Goal: Information Seeking & Learning: Learn about a topic

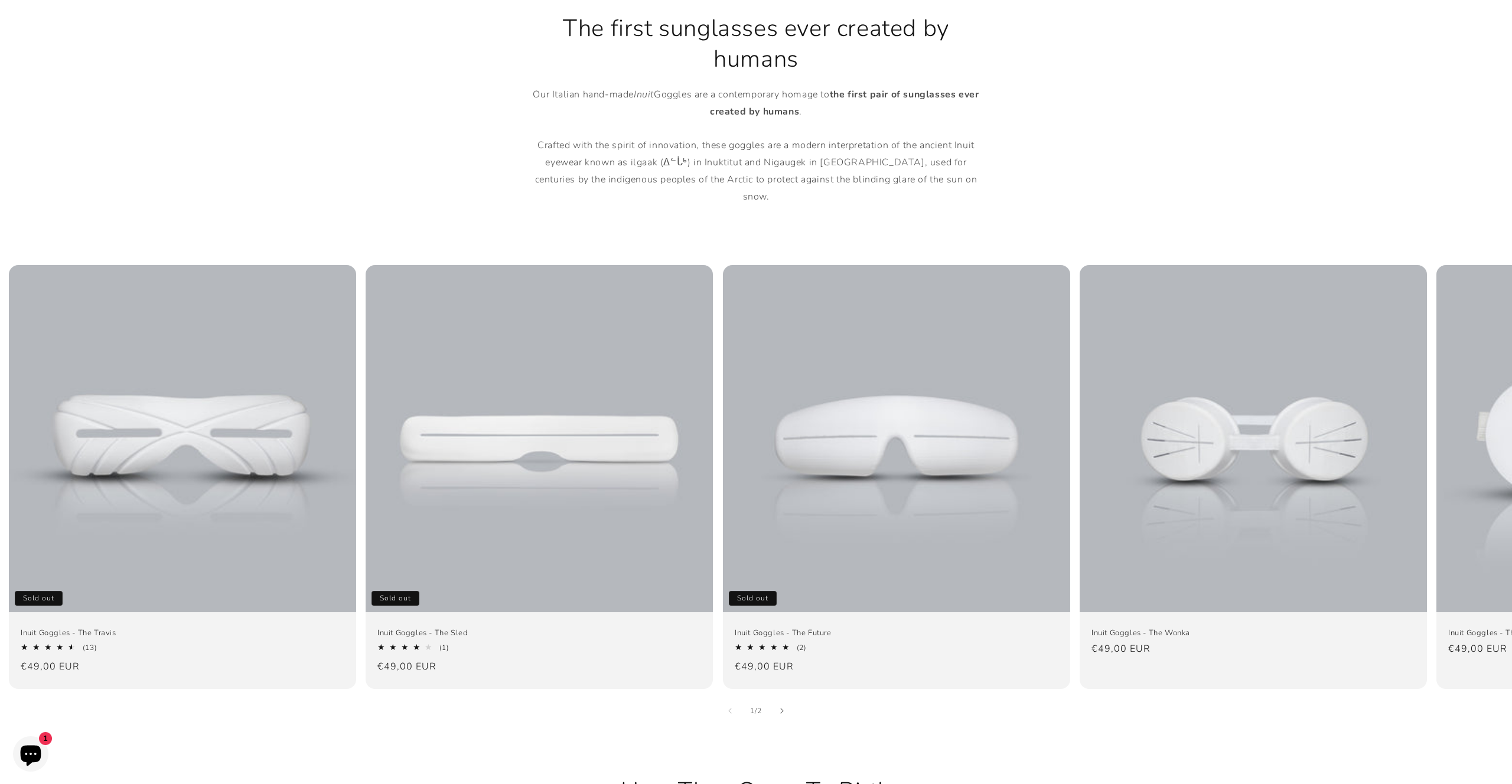
scroll to position [610, 0]
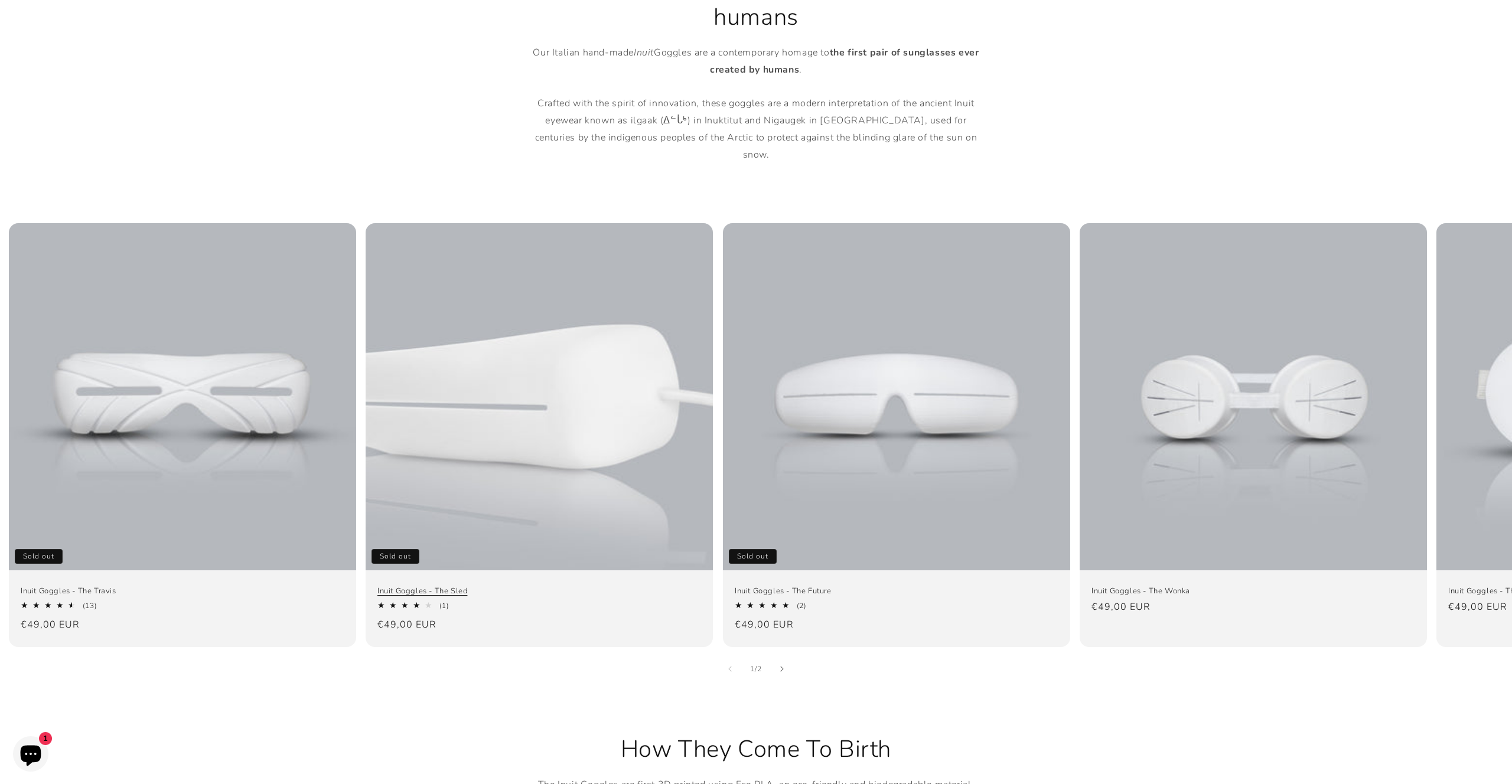
click at [556, 586] on link "Inuit Goggles - The Sled" at bounding box center [539, 591] width 324 height 10
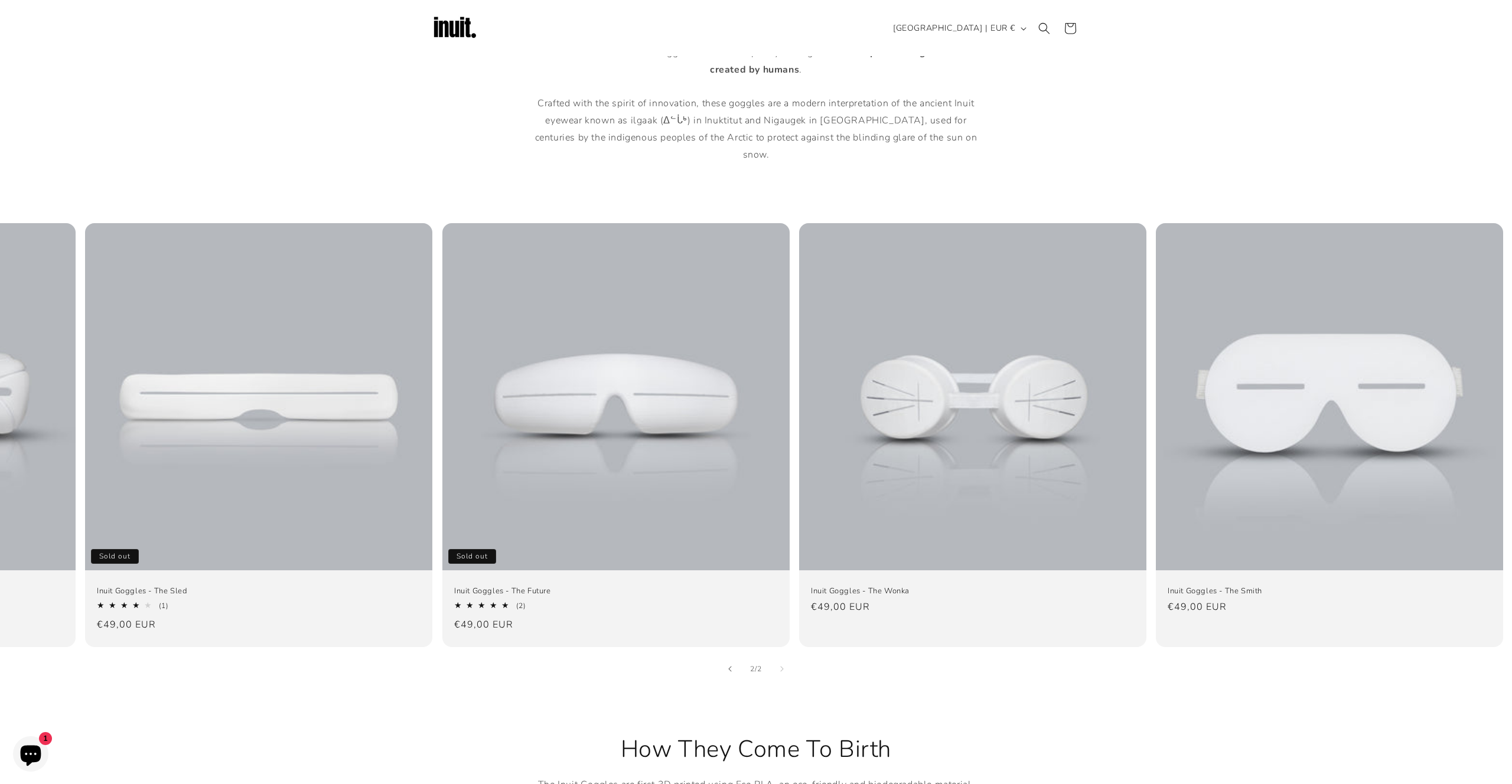
scroll to position [0, 0]
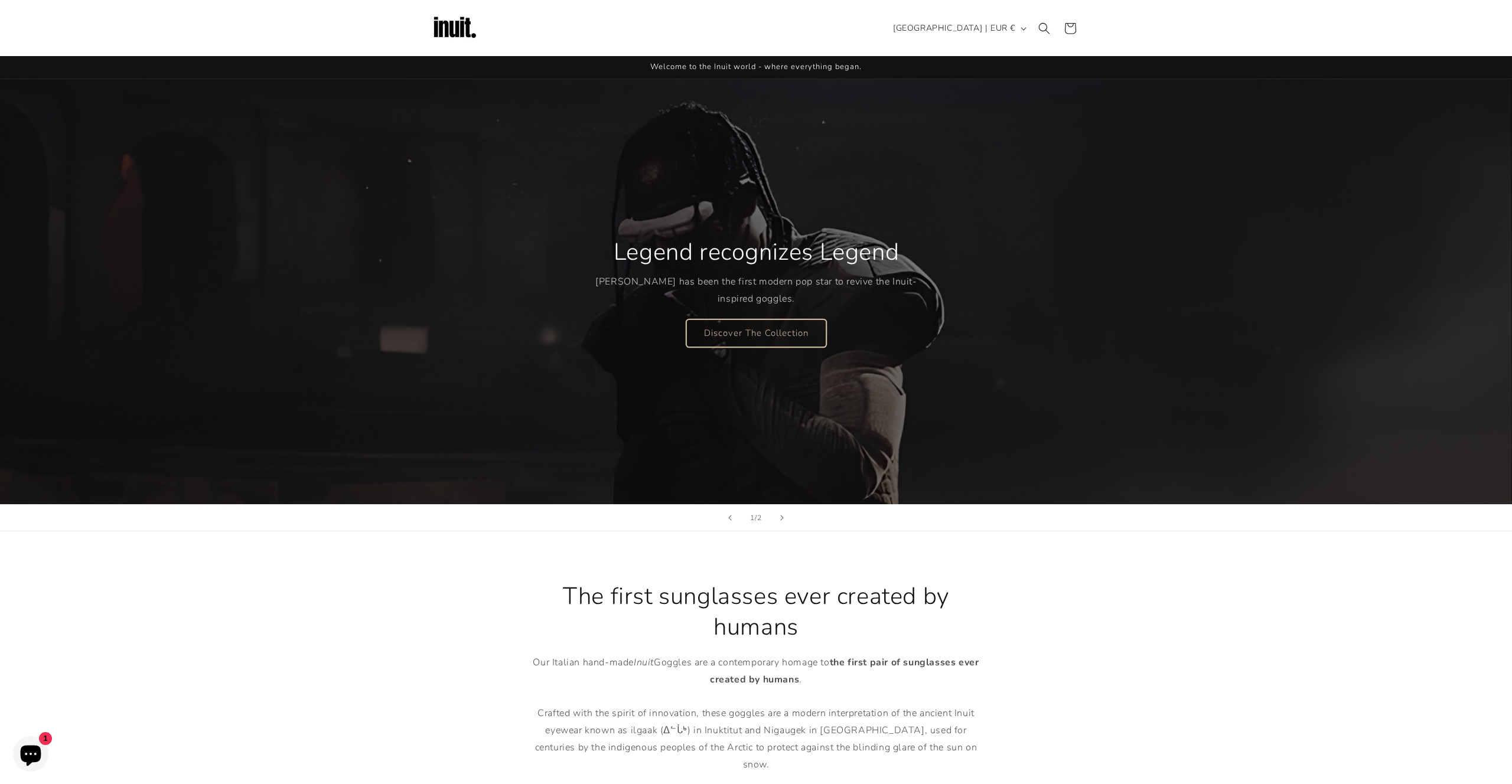
click at [754, 333] on link "Discover The Collection" at bounding box center [756, 333] width 140 height 27
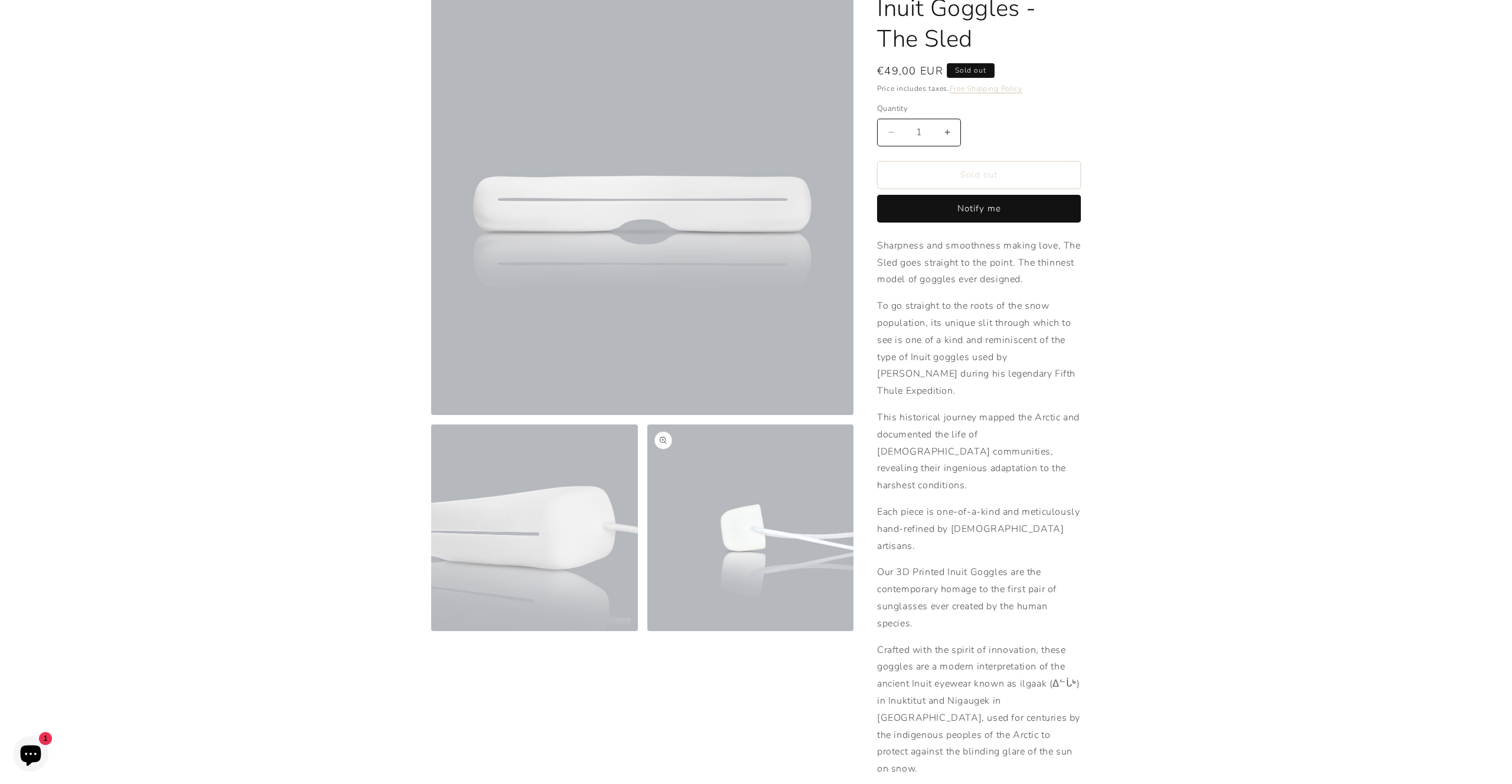
scroll to position [91, 0]
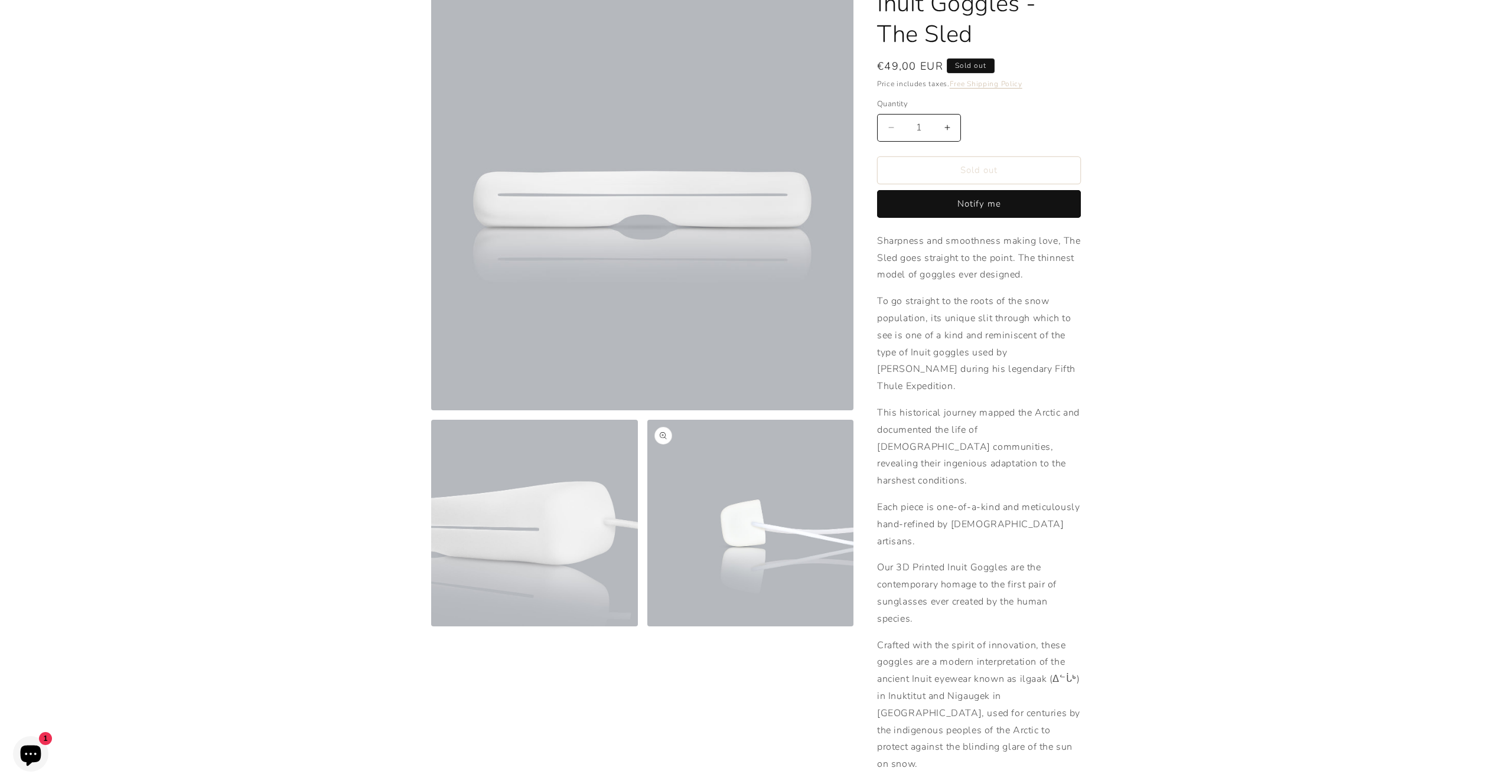
click at [647, 626] on button "Open media 3 in modal" at bounding box center [647, 626] width 0 height 0
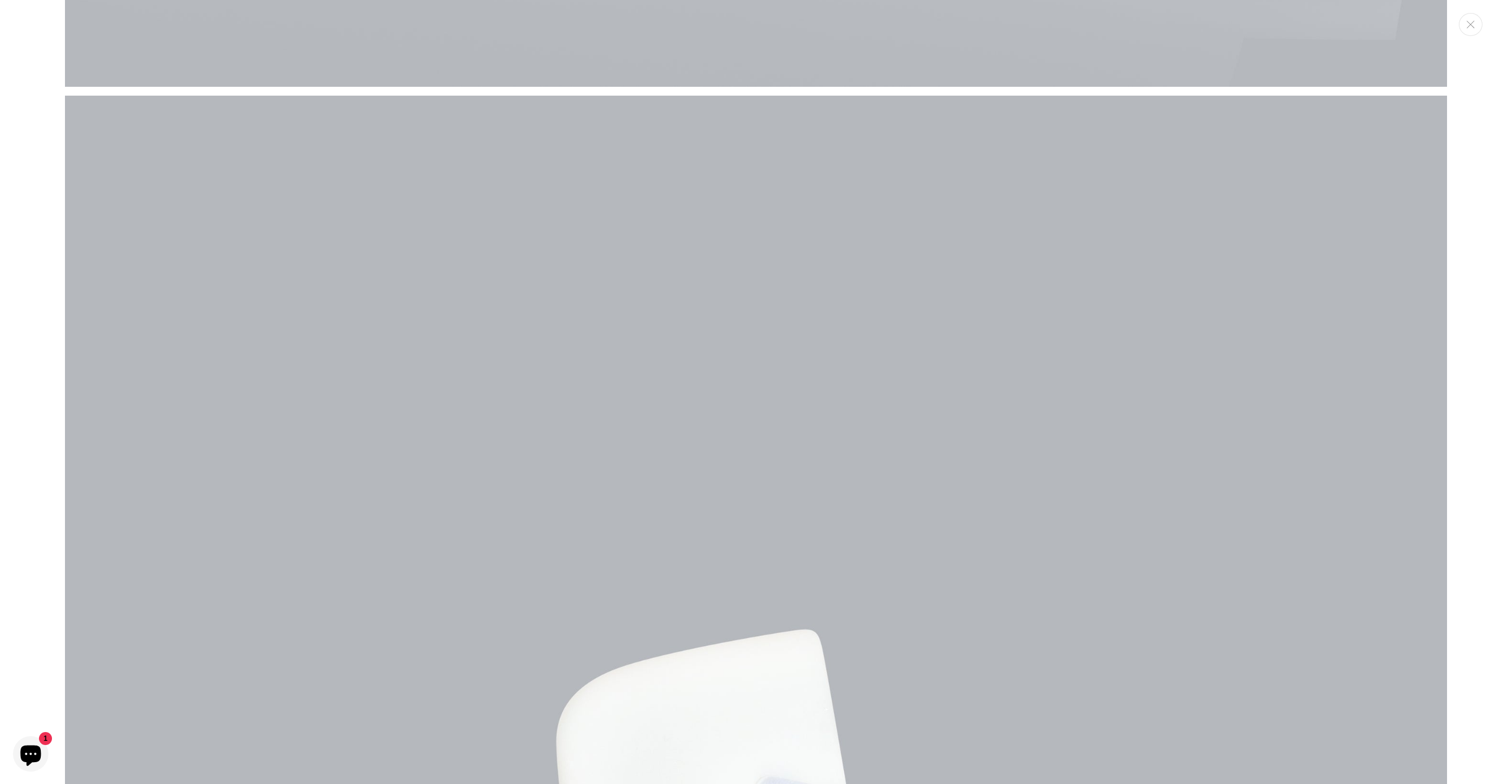
scroll to position [2637, 0]
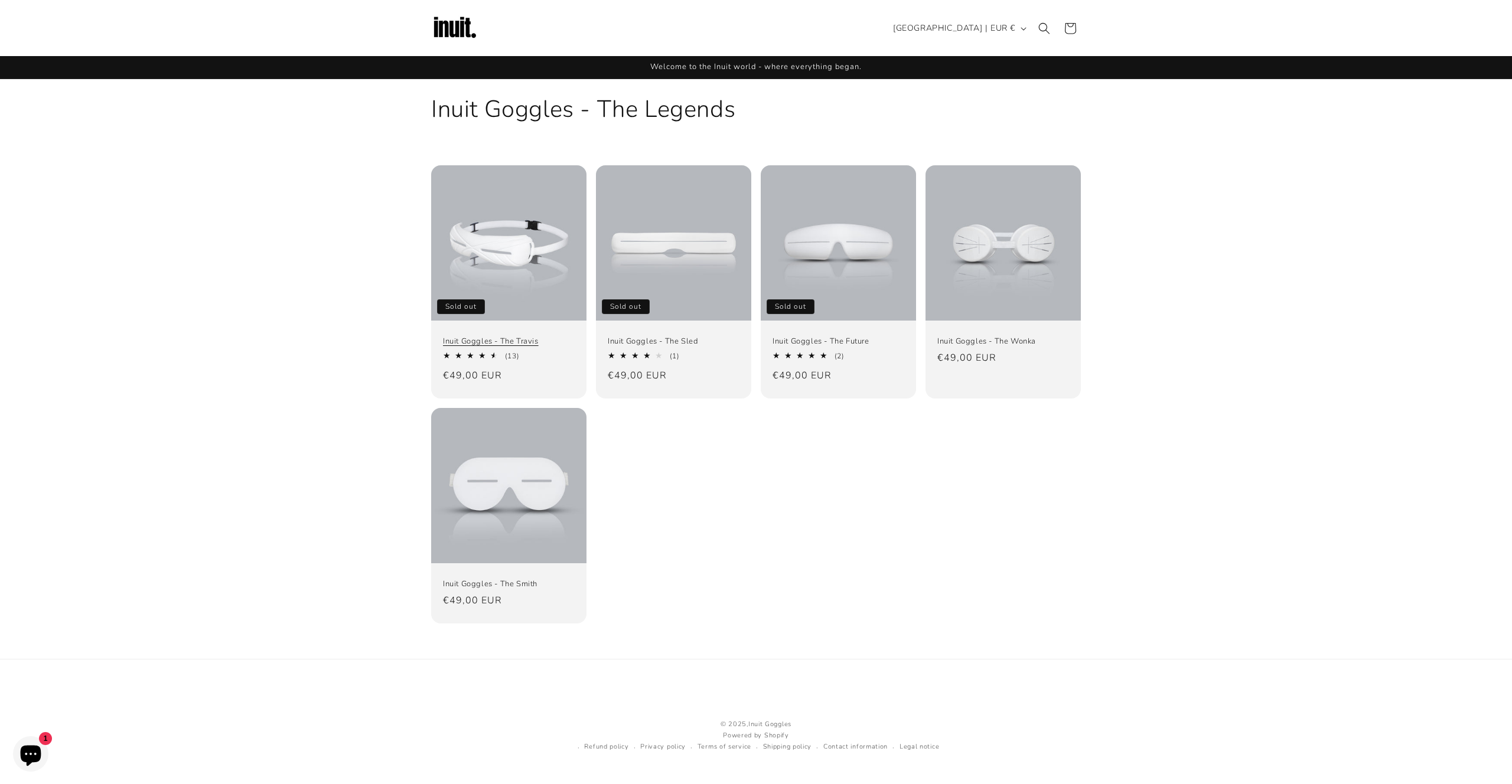
click at [544, 337] on link "Inuit Goggles - The Travis" at bounding box center [508, 342] width 132 height 10
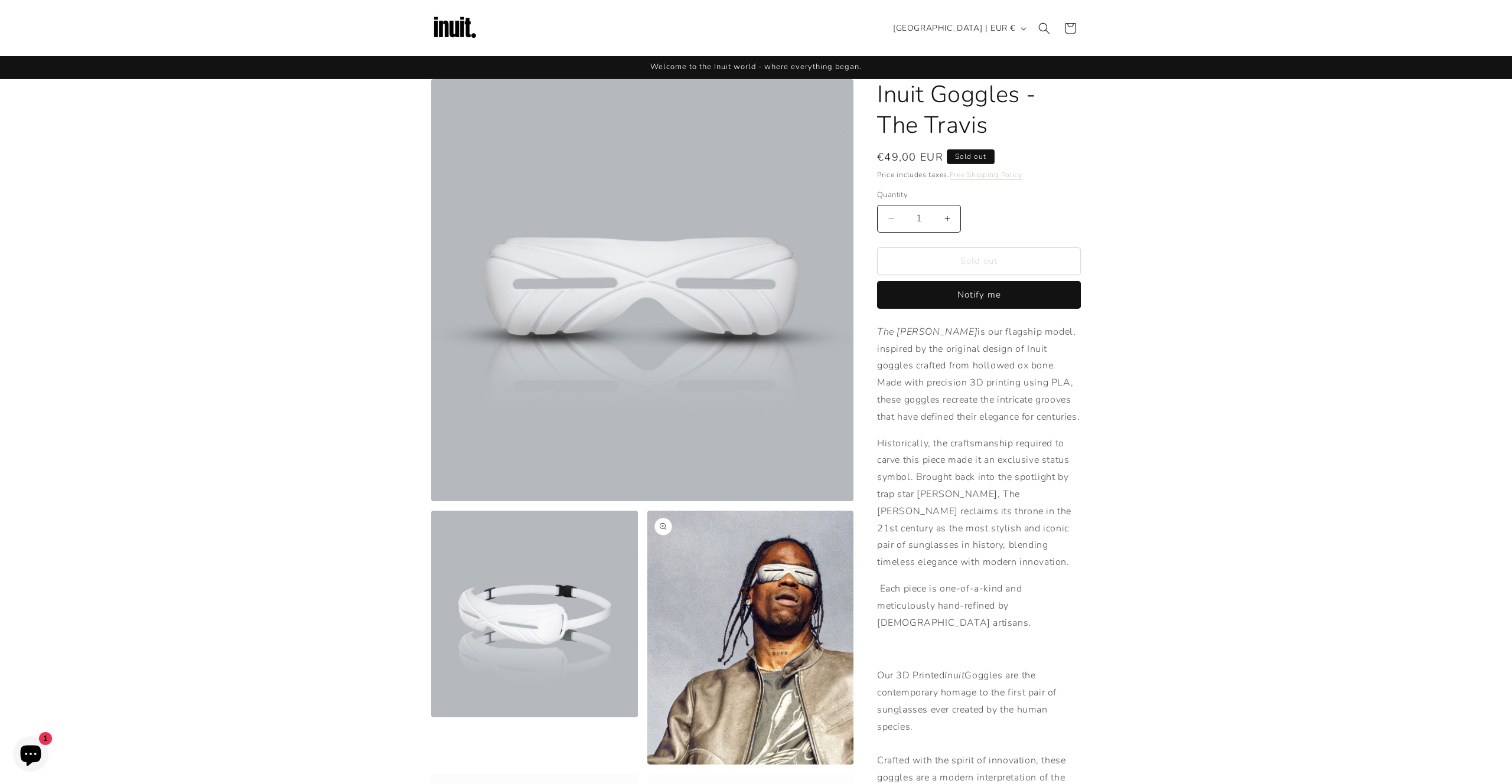
click at [647, 764] on button "Open media 3 in modal" at bounding box center [647, 764] width 0 height 0
click at [449, 26] on img at bounding box center [454, 28] width 47 height 47
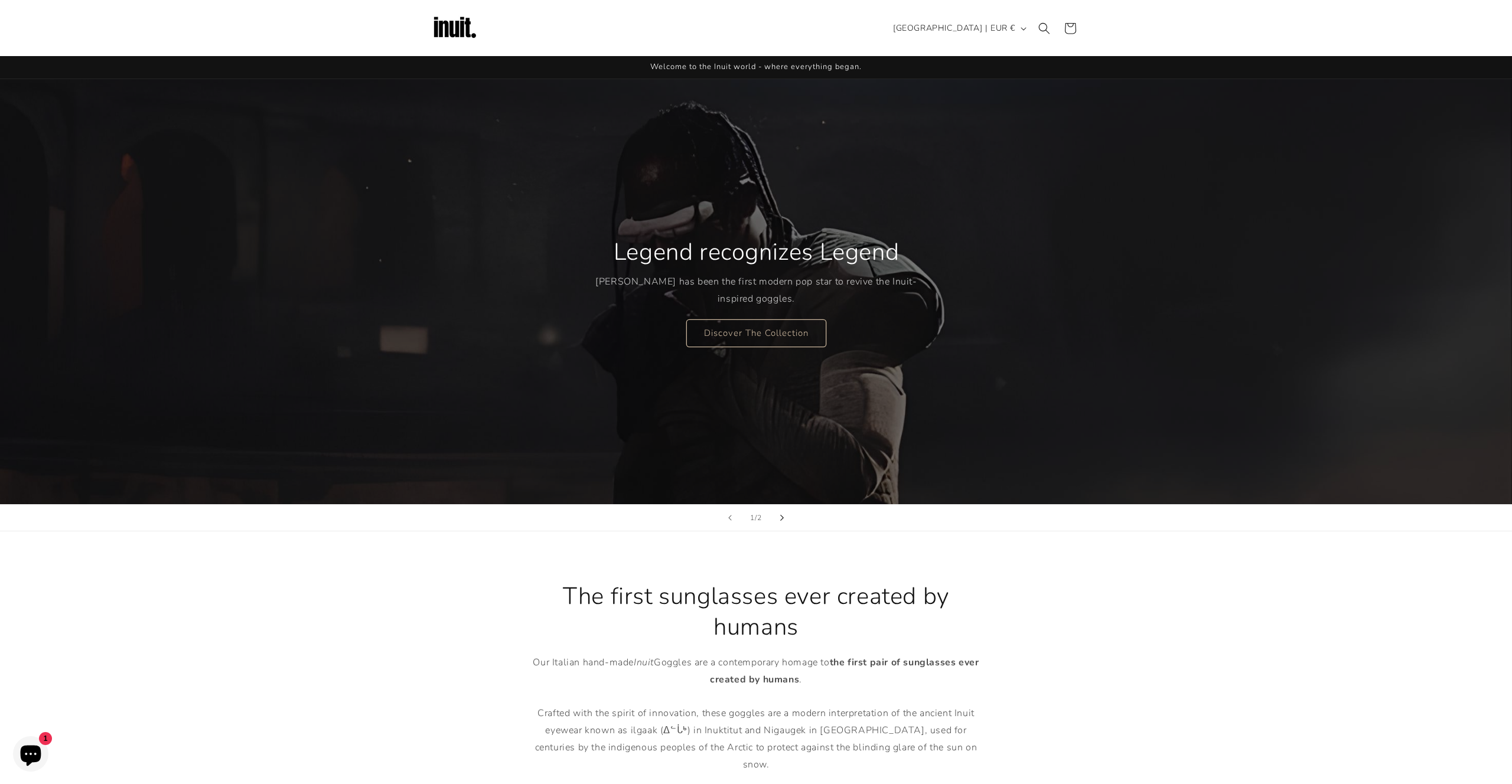
click at [782, 522] on button "Next slide" at bounding box center [781, 518] width 26 height 26
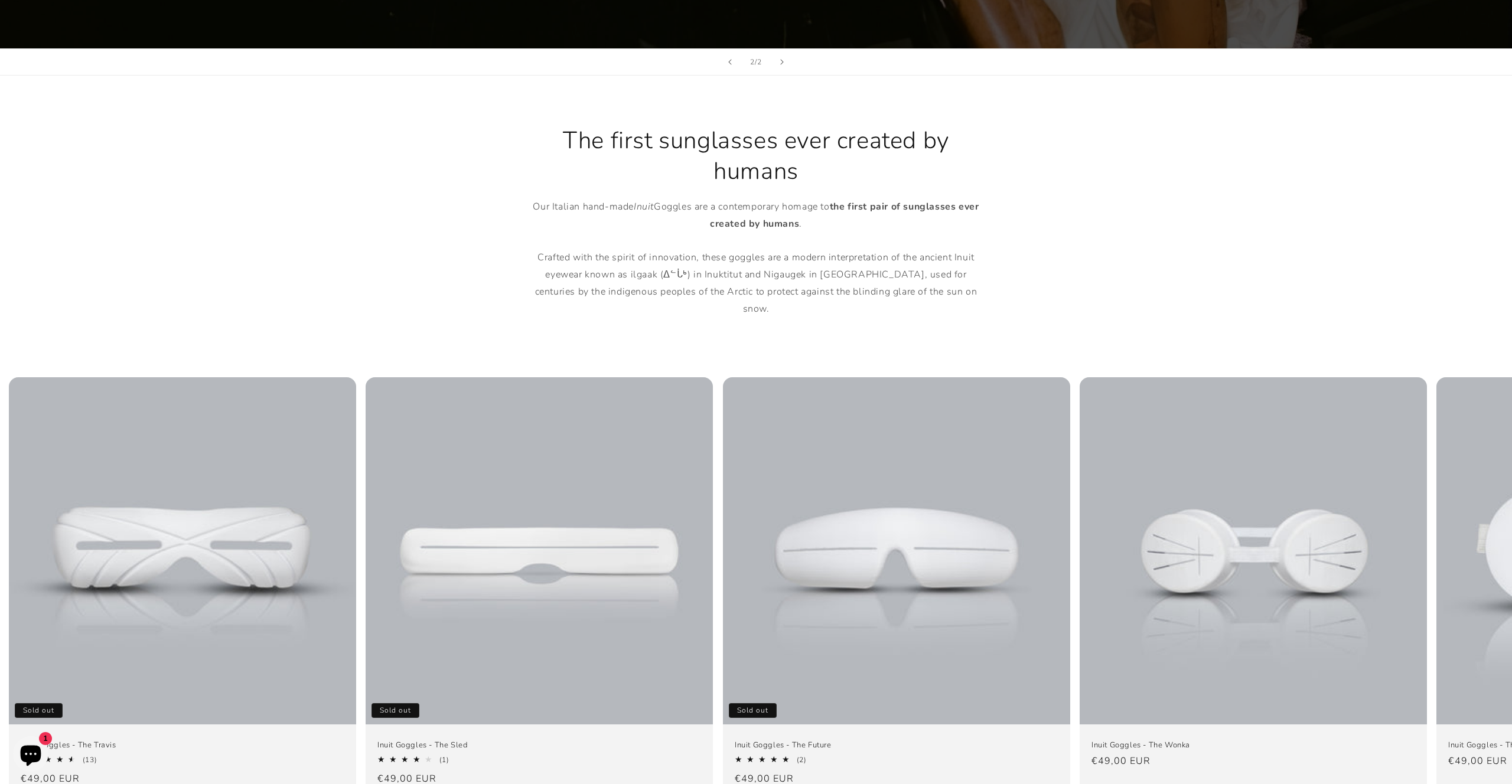
scroll to position [555, 0]
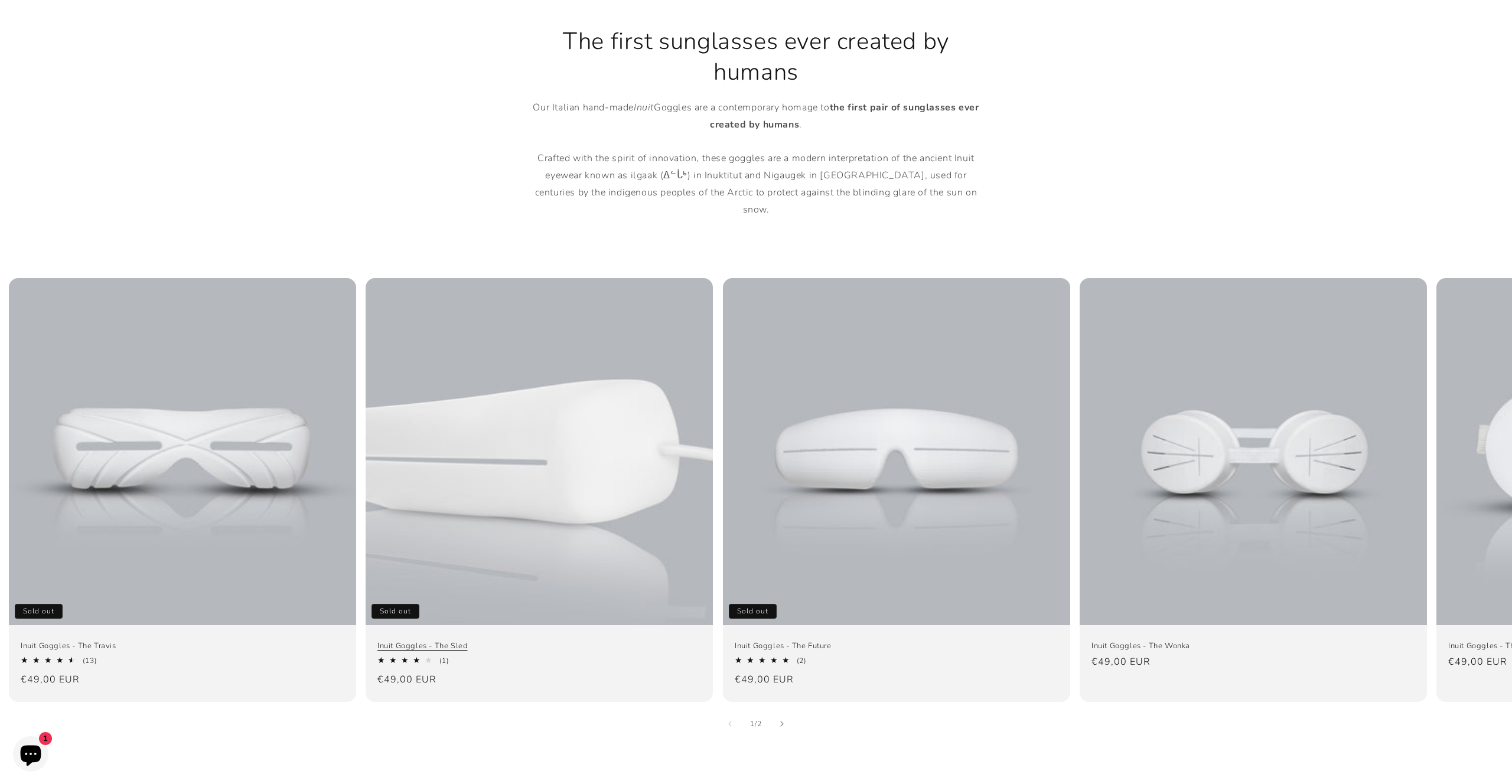
click at [614, 641] on link "Inuit Goggles - The Sled" at bounding box center [539, 646] width 324 height 10
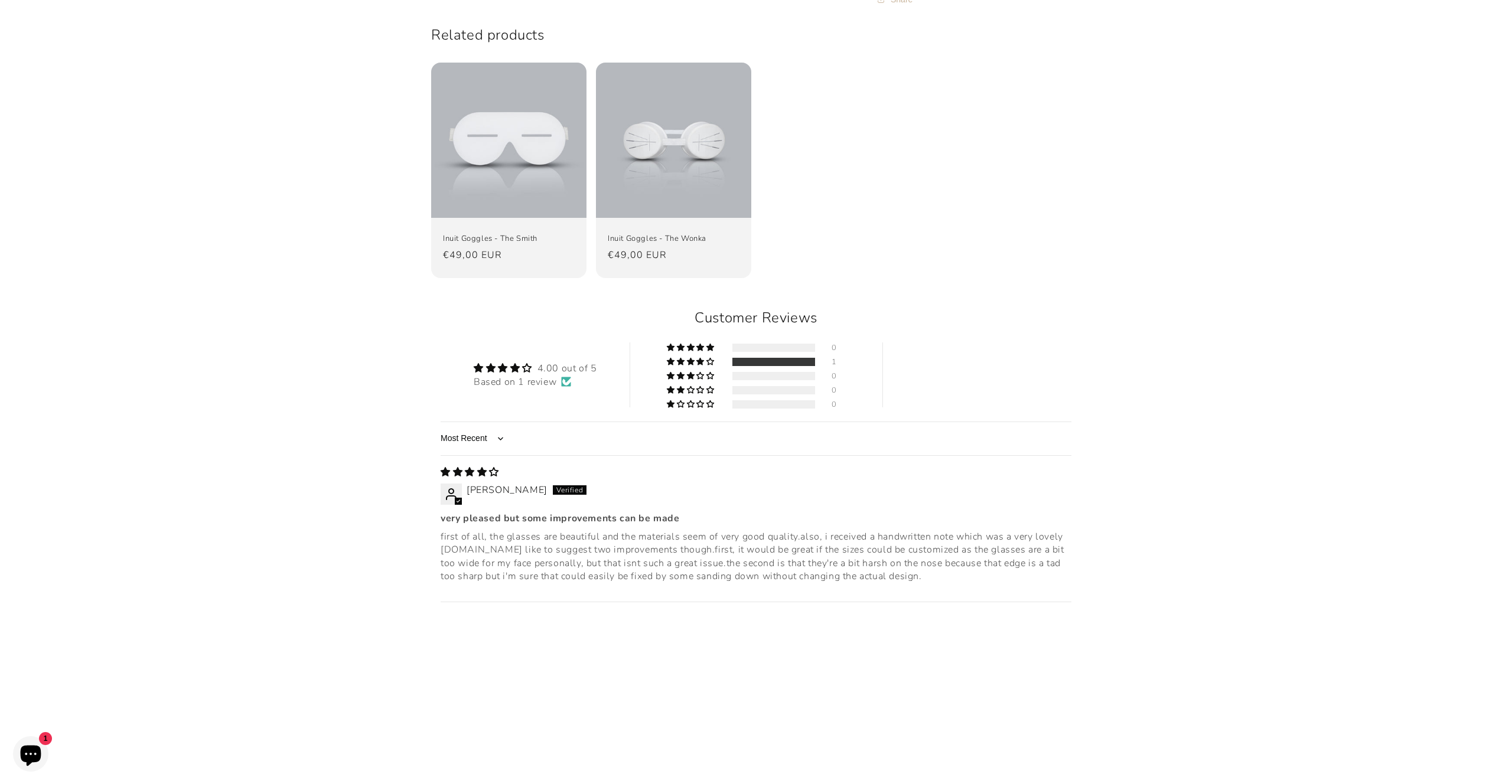
scroll to position [1185, 0]
